Goal: Task Accomplishment & Management: Manage account settings

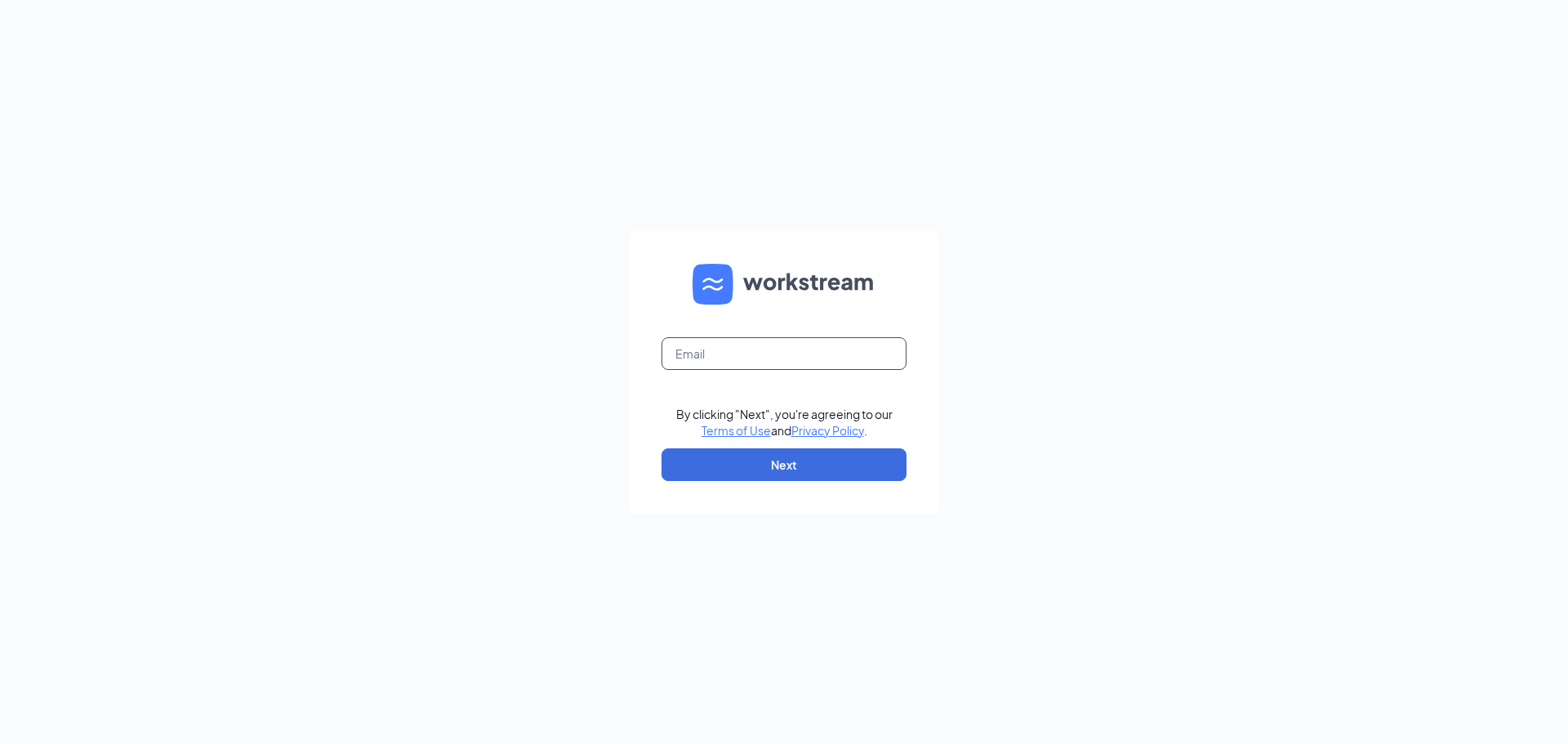
click at [800, 361] on input "text" at bounding box center [783, 353] width 245 height 33
type input "34krockolicious@gmail.com"
click at [809, 454] on button "Next" at bounding box center [783, 464] width 245 height 33
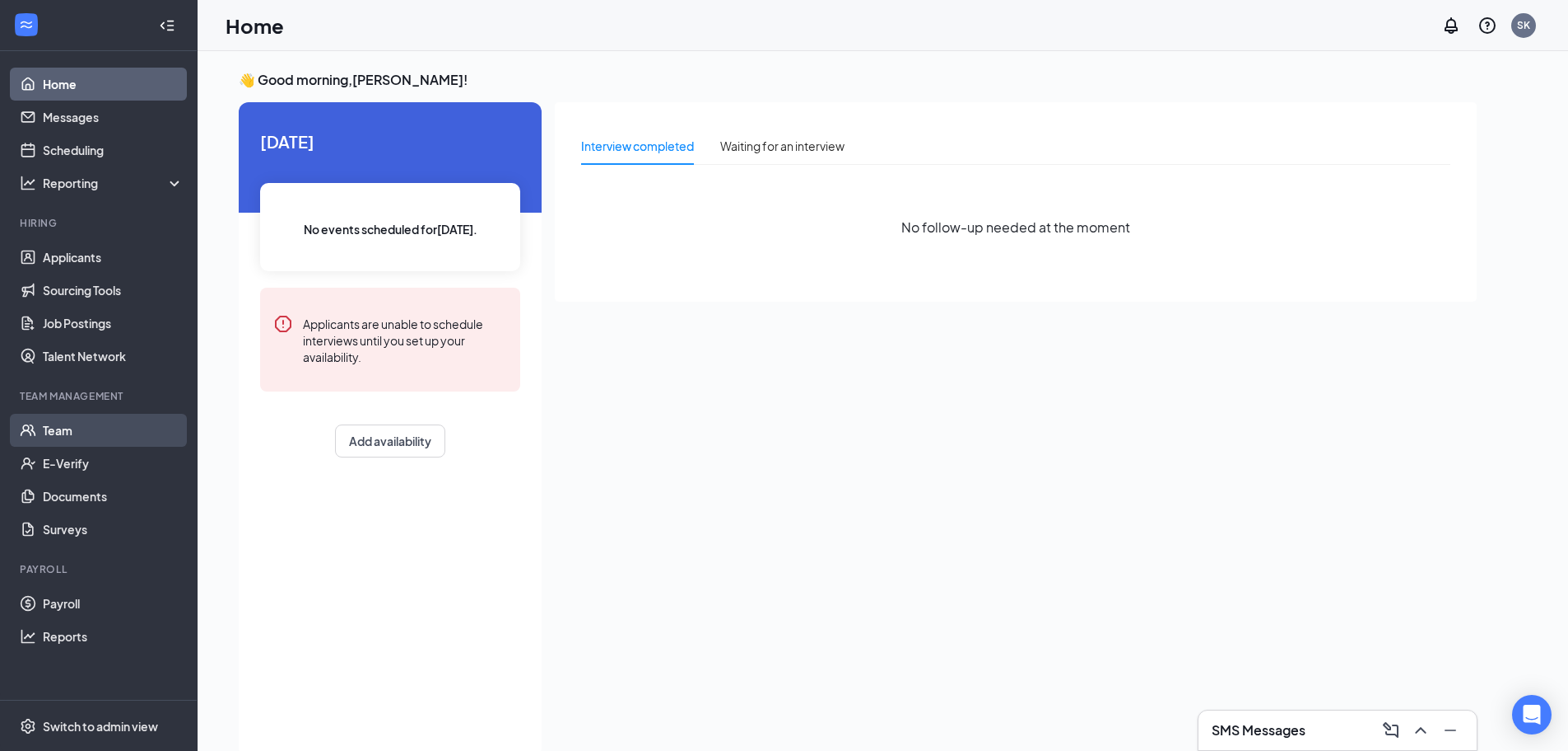
click at [109, 435] on link "Team" at bounding box center [113, 430] width 141 height 33
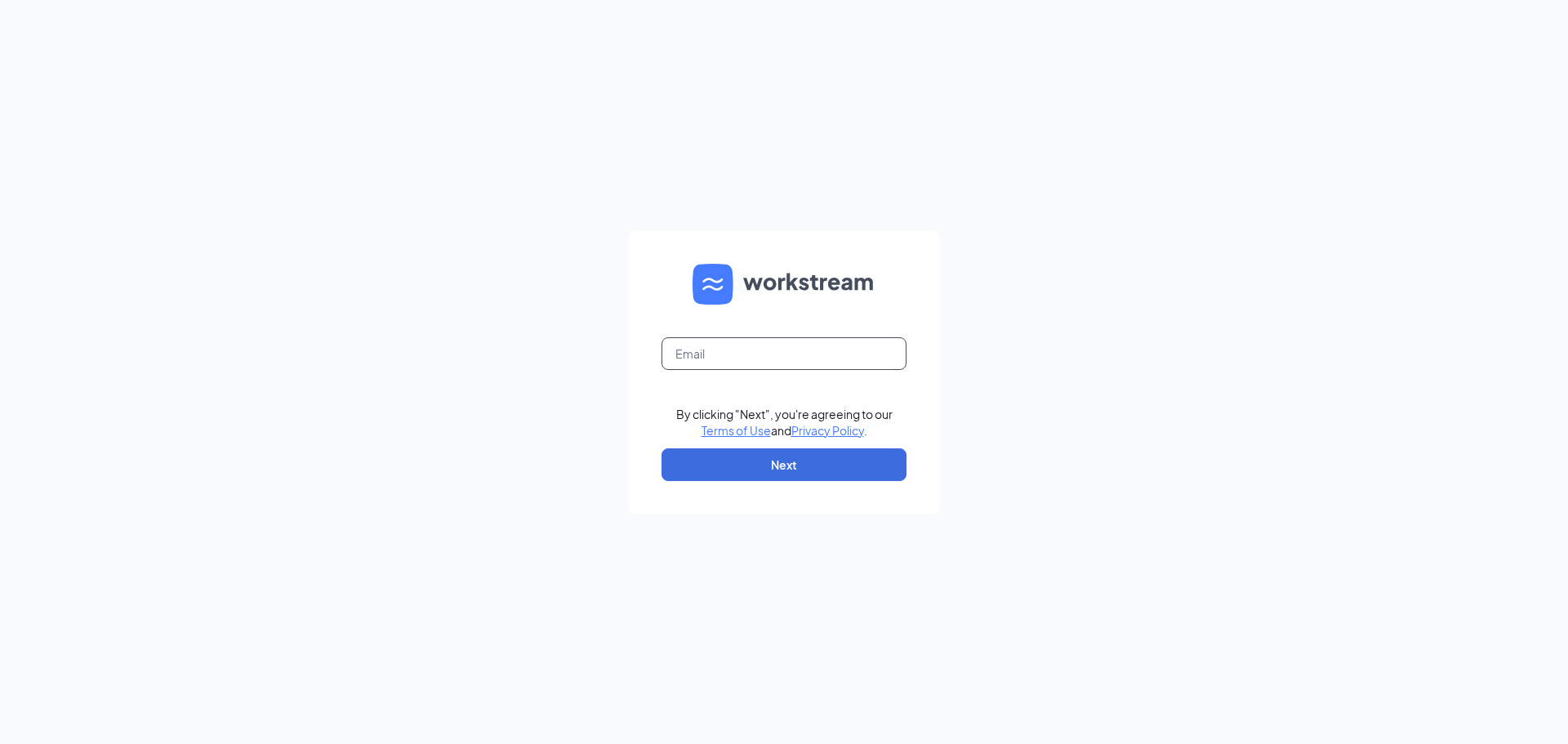
drag, startPoint x: 749, startPoint y: 352, endPoint x: 758, endPoint y: 356, distance: 9.8
click at [749, 352] on input "text" at bounding box center [783, 353] width 245 height 33
type input "34krockolicious@gmail.com"
click at [773, 476] on button "Next" at bounding box center [783, 464] width 245 height 33
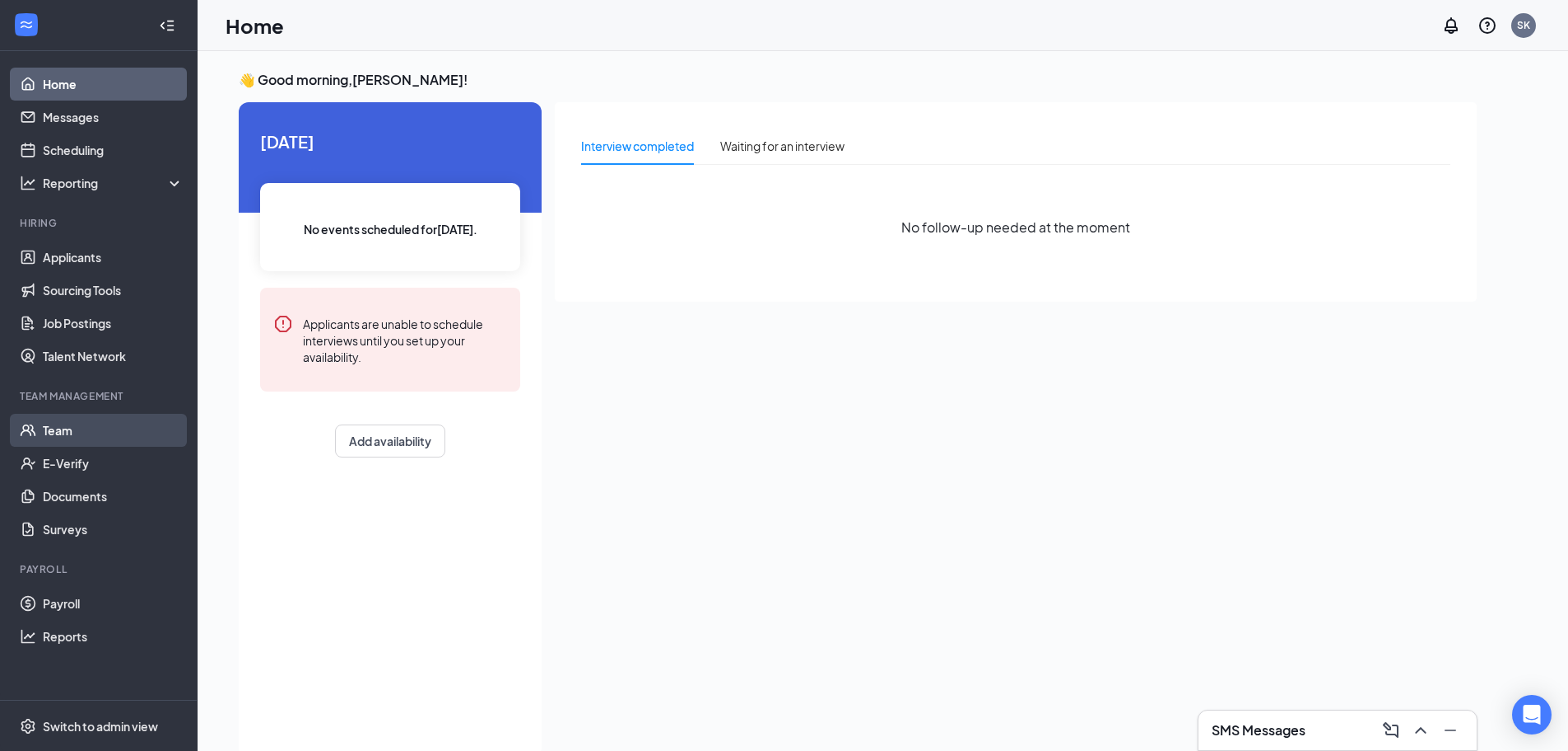
click at [86, 439] on link "Team" at bounding box center [113, 430] width 141 height 33
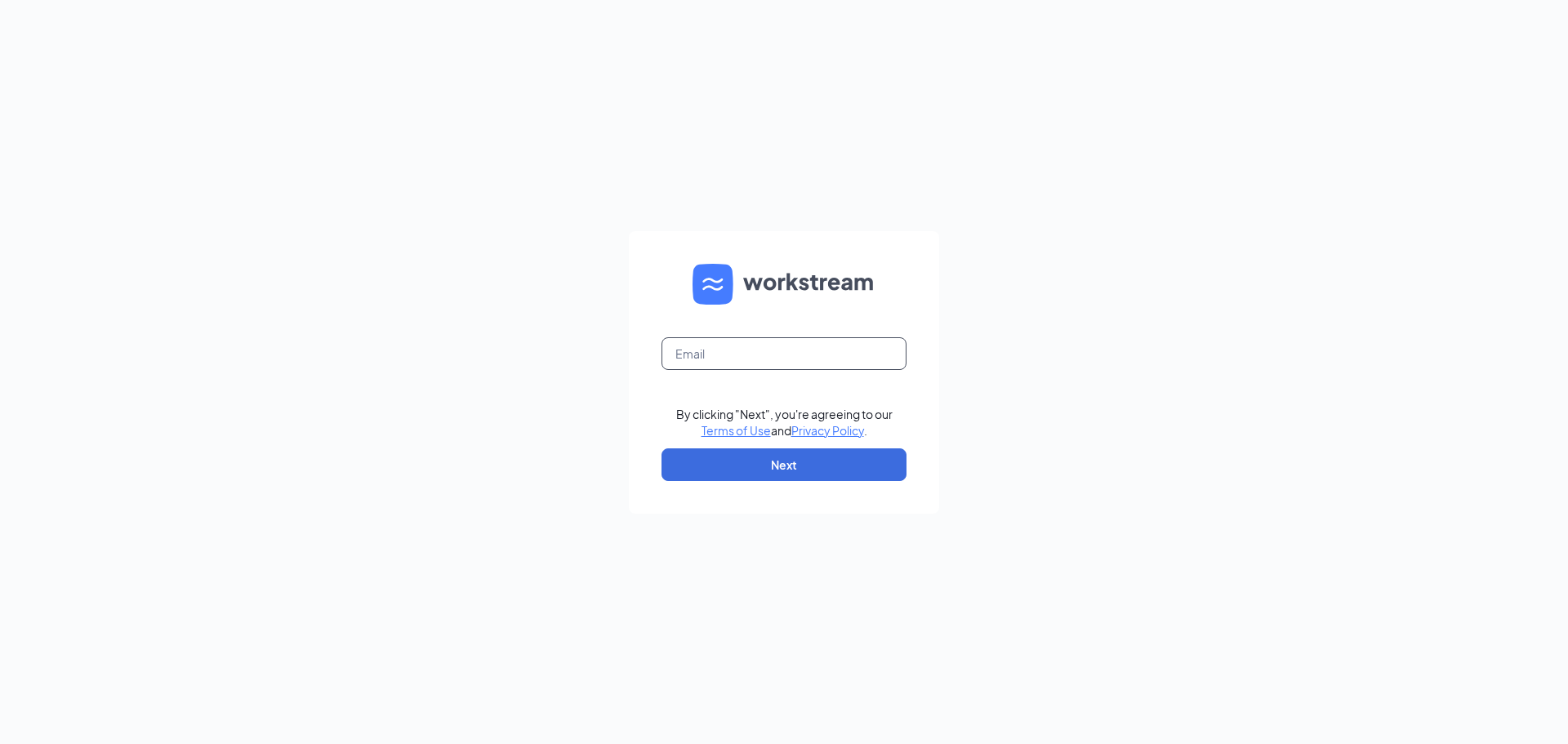
click at [814, 337] on input "text" at bounding box center [783, 353] width 245 height 33
type input "[EMAIL_ADDRESS][DOMAIN_NAME]"
click at [759, 459] on button "Next" at bounding box center [783, 464] width 245 height 33
